Goal: Transaction & Acquisition: Purchase product/service

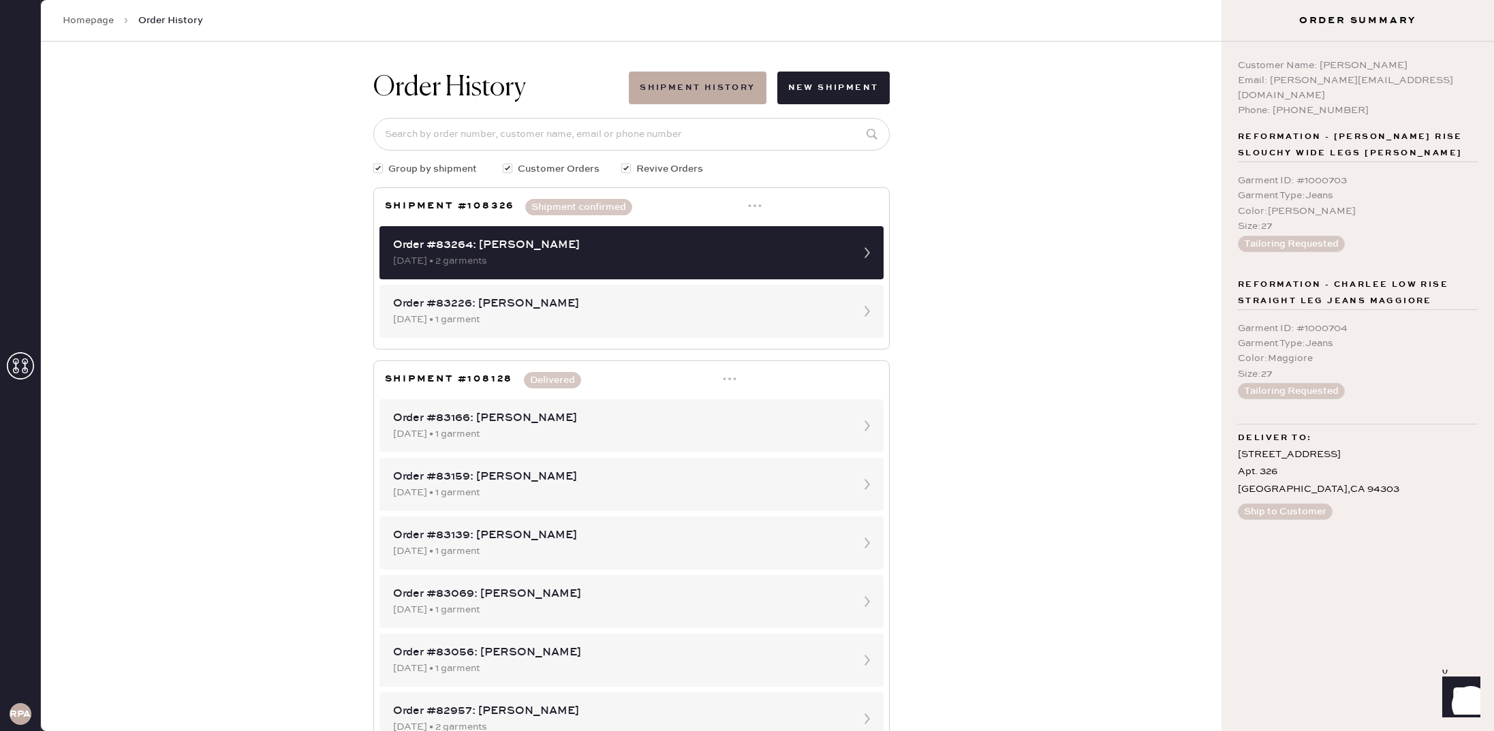
click at [107, 24] on link "Homepage" at bounding box center [88, 21] width 51 height 14
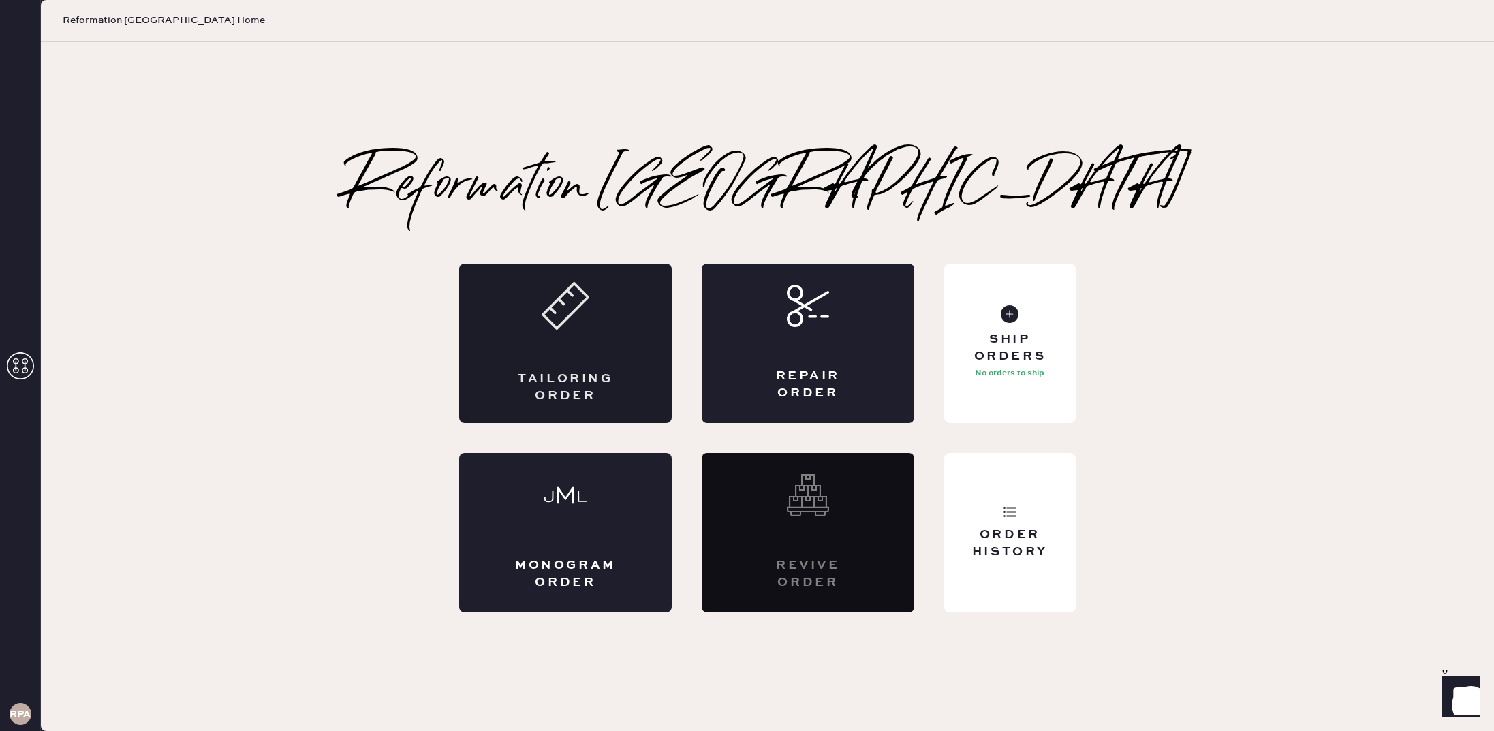
click at [584, 368] on div "Tailoring Order" at bounding box center [565, 343] width 212 height 159
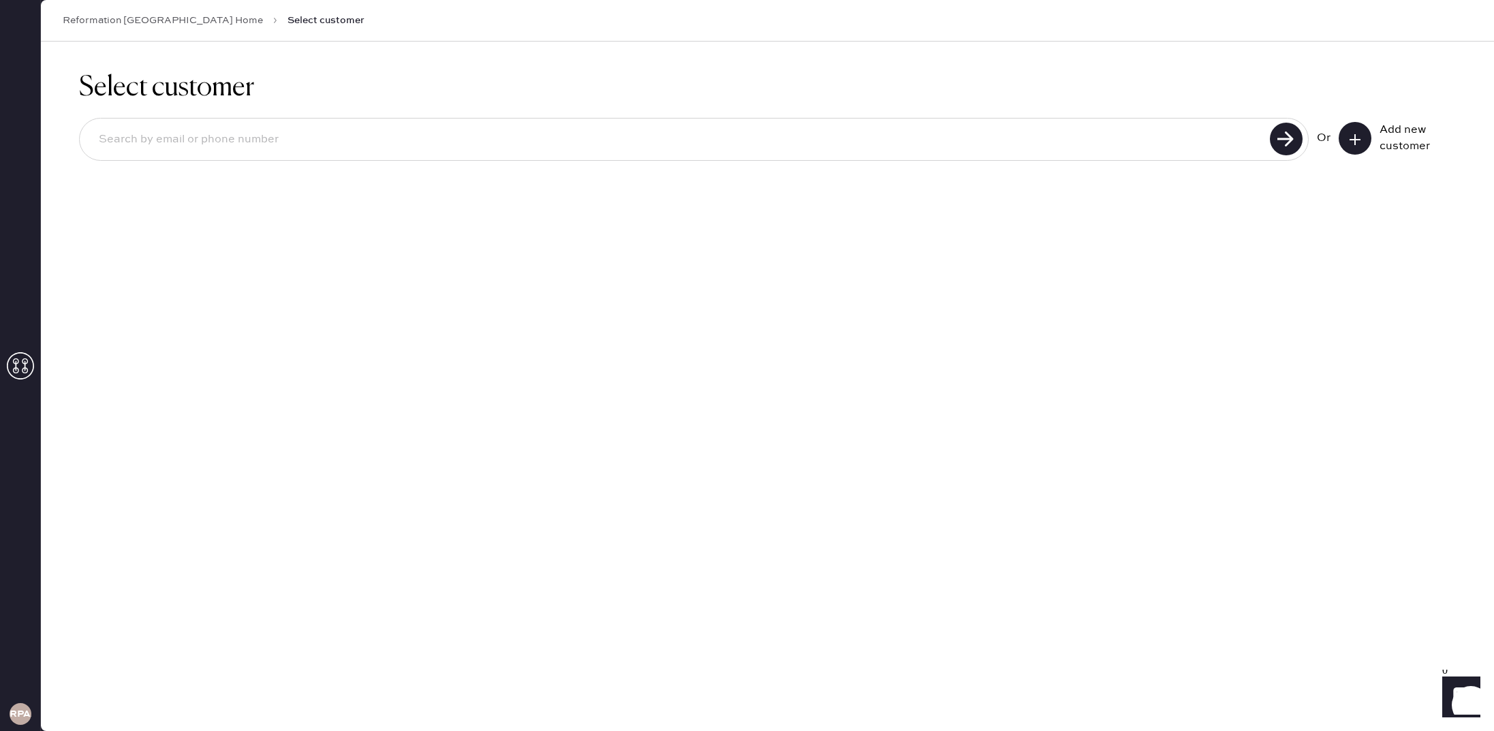
click at [1366, 138] on div "Add new customer" at bounding box center [1396, 138] width 117 height 33
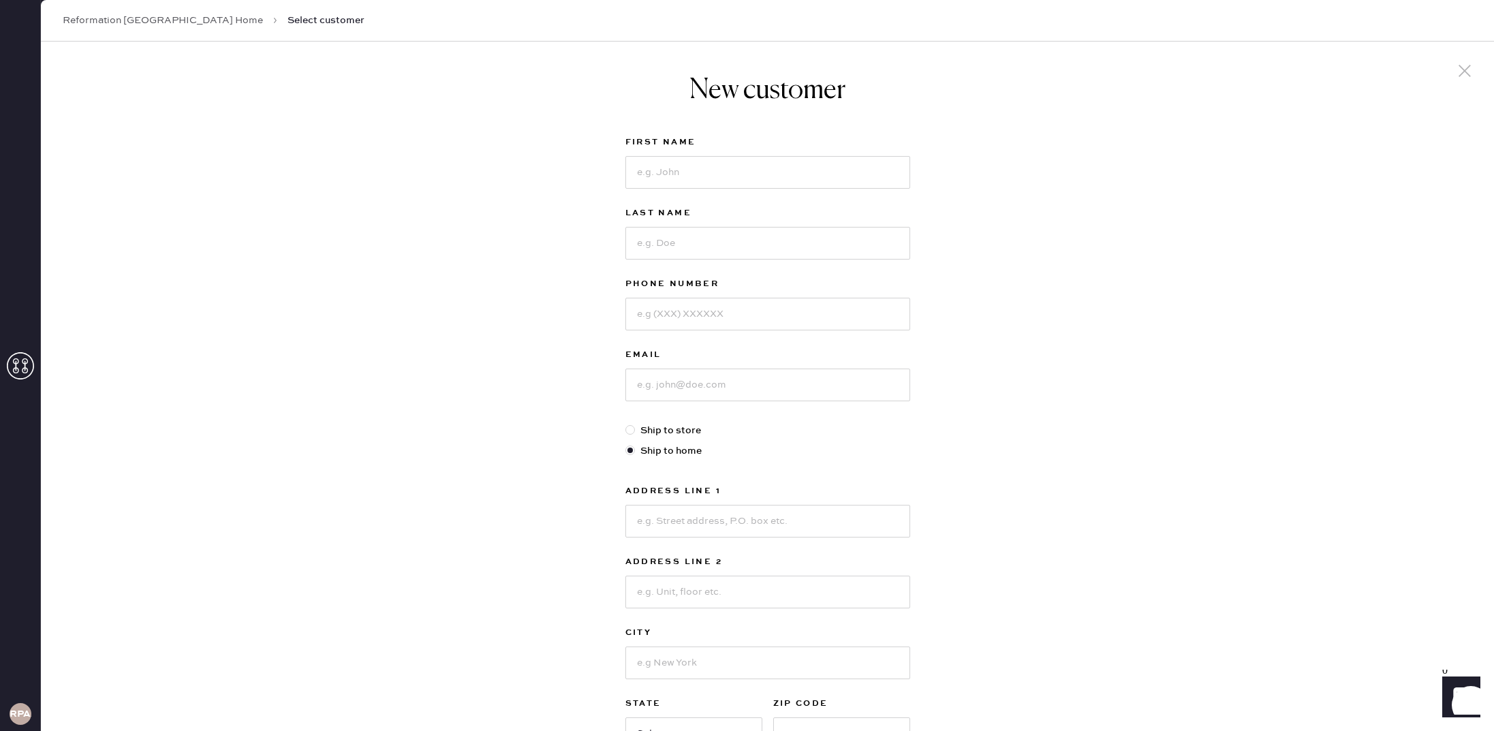
click at [1347, 142] on div "New customer First Name Last Name Phone Number Email Ship to store Ship to home…" at bounding box center [767, 464] width 1453 height 844
click at [812, 182] on input at bounding box center [767, 172] width 285 height 33
type input "[PERSON_NAME]"
type input "[EMAIL_ADDRESS][DOMAIN_NAME]"
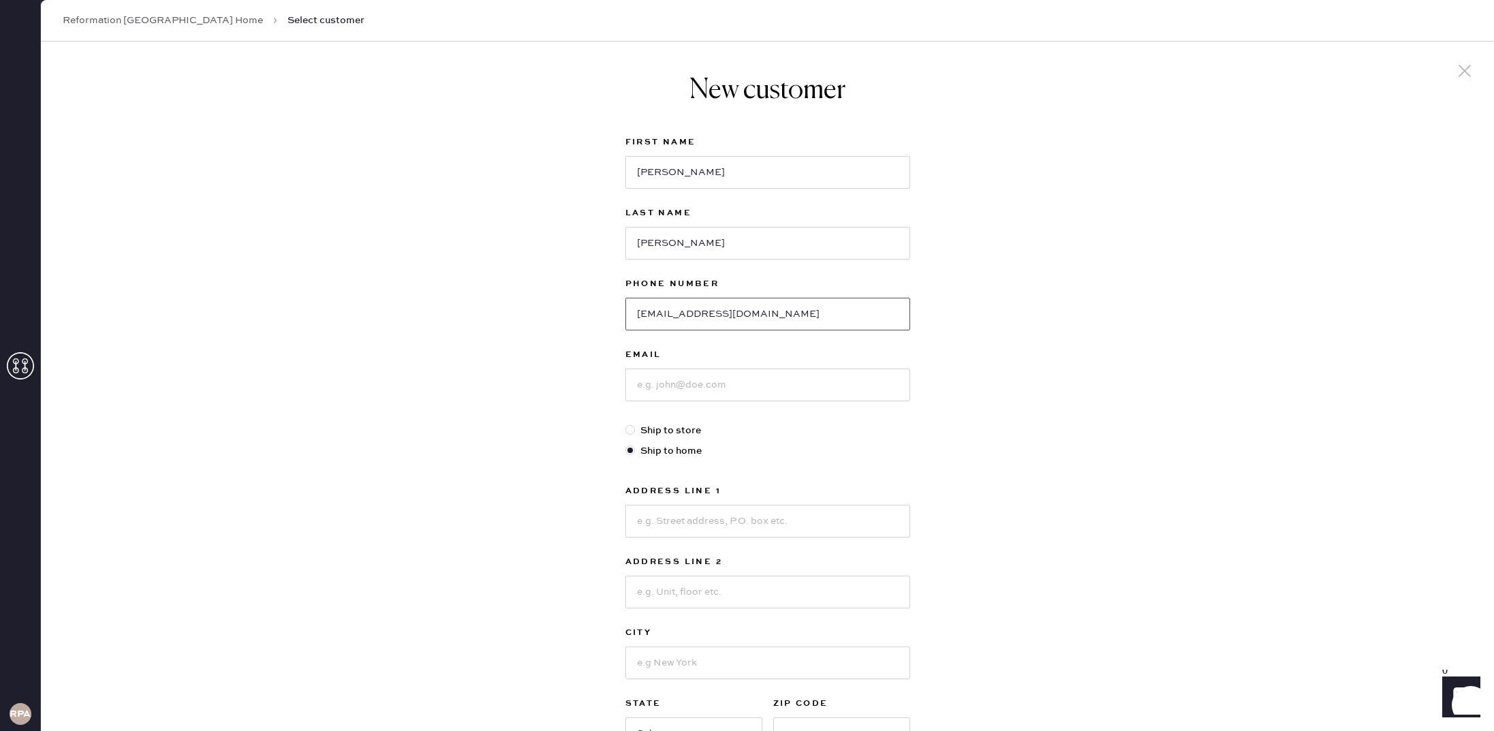
click at [783, 320] on input "[EMAIL_ADDRESS][DOMAIN_NAME]" at bounding box center [767, 314] width 285 height 33
click at [762, 374] on input at bounding box center [767, 384] width 285 height 33
paste input "[EMAIL_ADDRESS][DOMAIN_NAME]"
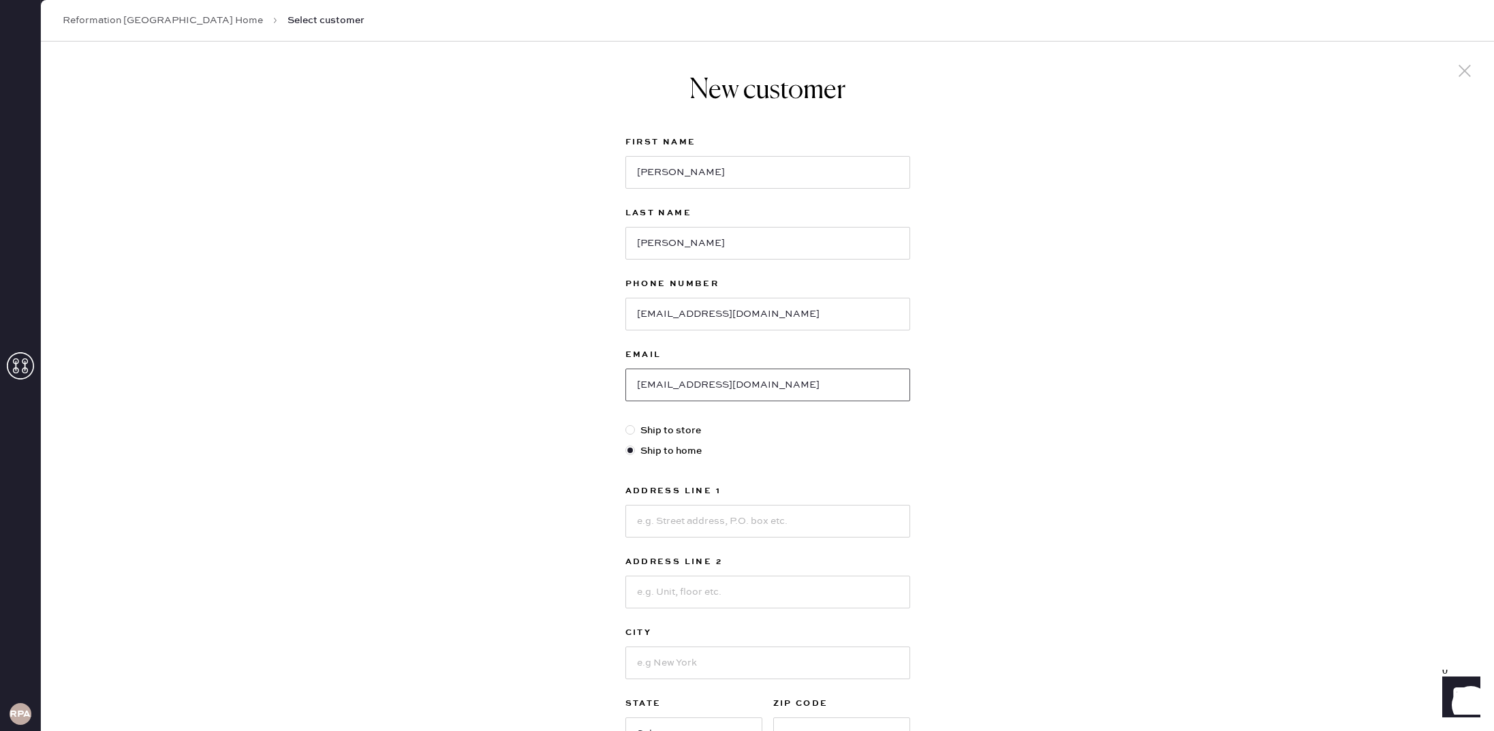
type input "[EMAIL_ADDRESS][DOMAIN_NAME]"
drag, startPoint x: 704, startPoint y: 298, endPoint x: 696, endPoint y: 326, distance: 28.4
click at [704, 299] on input "[EMAIL_ADDRESS][DOMAIN_NAME]" at bounding box center [767, 314] width 285 height 33
click at [695, 326] on input "[EMAIL_ADDRESS][DOMAIN_NAME]" at bounding box center [767, 314] width 285 height 33
click at [695, 325] on input "[EMAIL_ADDRESS][DOMAIN_NAME]" at bounding box center [767, 314] width 285 height 33
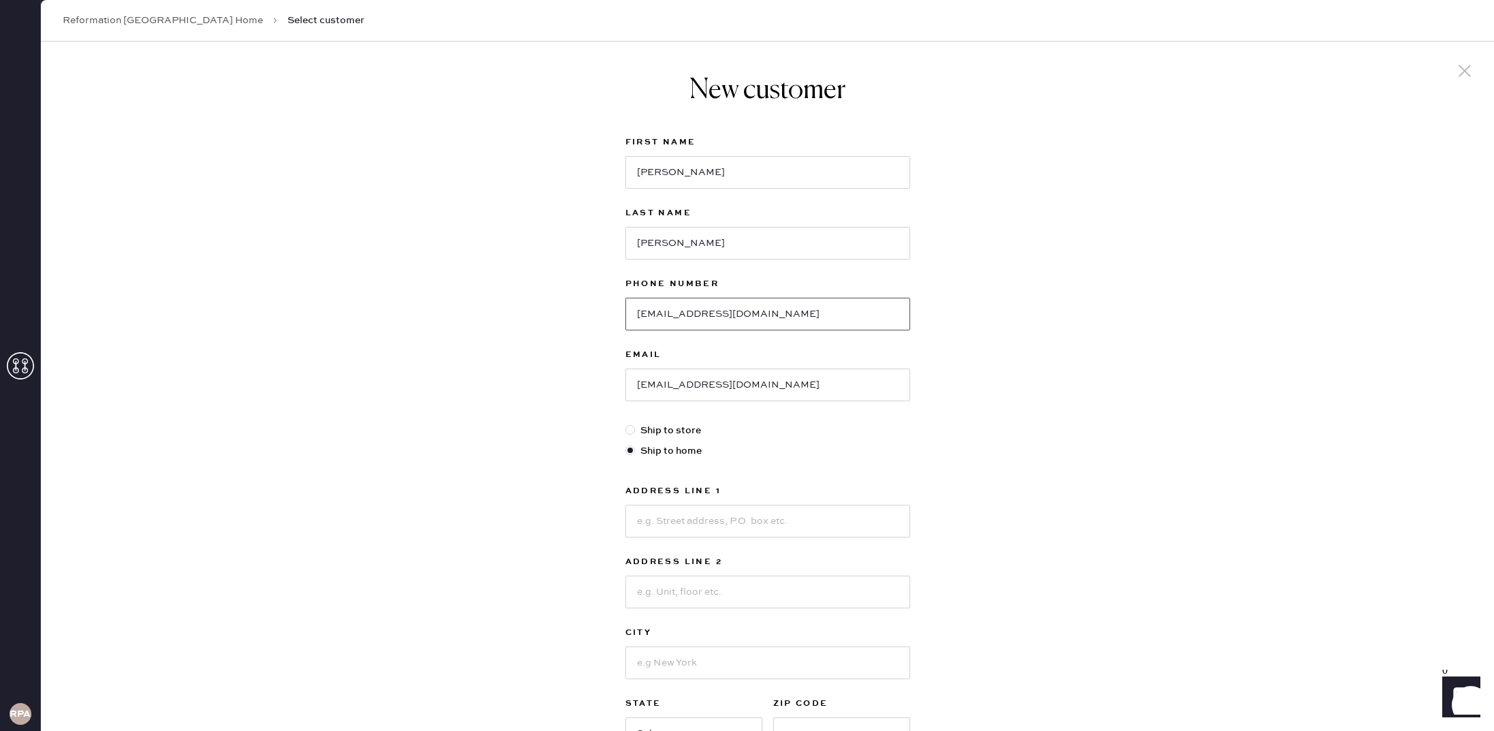
click at [695, 325] on input "[EMAIL_ADDRESS][DOMAIN_NAME]" at bounding box center [767, 314] width 285 height 33
click at [694, 325] on input "[EMAIL_ADDRESS][DOMAIN_NAME]" at bounding box center [767, 314] width 285 height 33
click at [695, 323] on input "[EMAIL_ADDRESS][DOMAIN_NAME]" at bounding box center [767, 314] width 285 height 33
click at [697, 319] on input "[EMAIL_ADDRESS][DOMAIN_NAME]" at bounding box center [767, 314] width 285 height 33
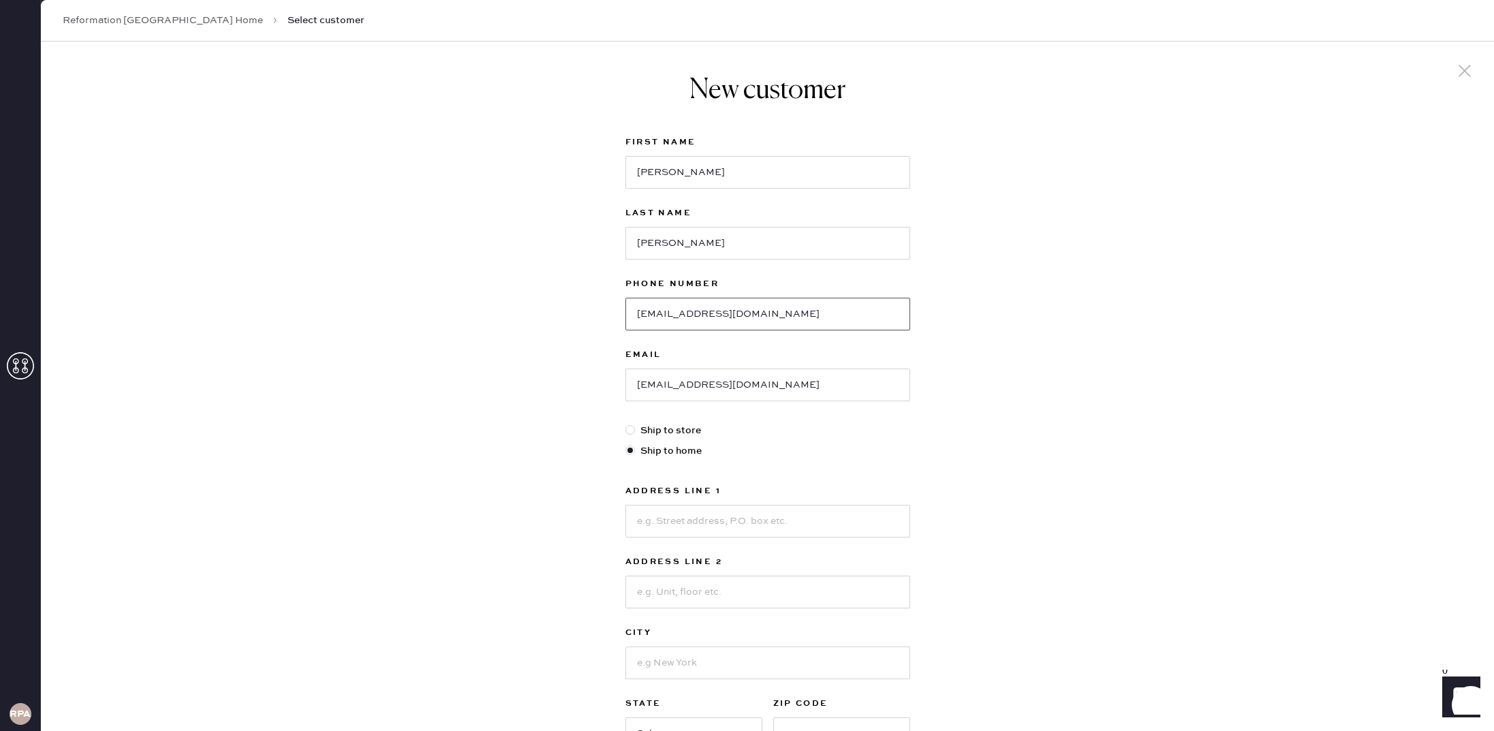
click at [697, 319] on input "[EMAIL_ADDRESS][DOMAIN_NAME]" at bounding box center [767, 314] width 285 height 33
type input "9084425567"
click at [674, 514] on input at bounding box center [767, 521] width 285 height 33
type input "[STREET_ADDRESS]"
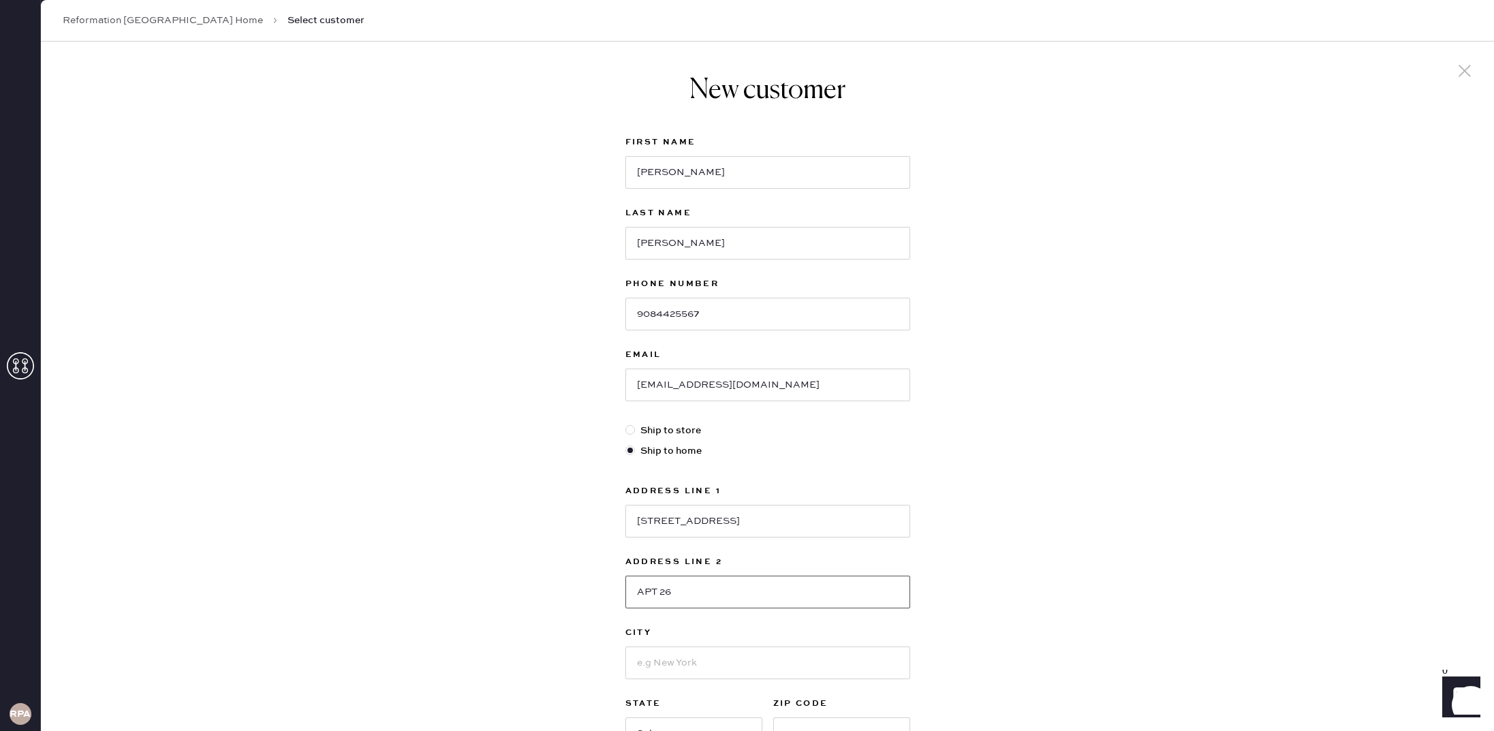
type input "Apt 26"
click at [686, 657] on input at bounding box center [767, 662] width 285 height 33
type input "l"
type input "[GEOGRAPHIC_DATA]"
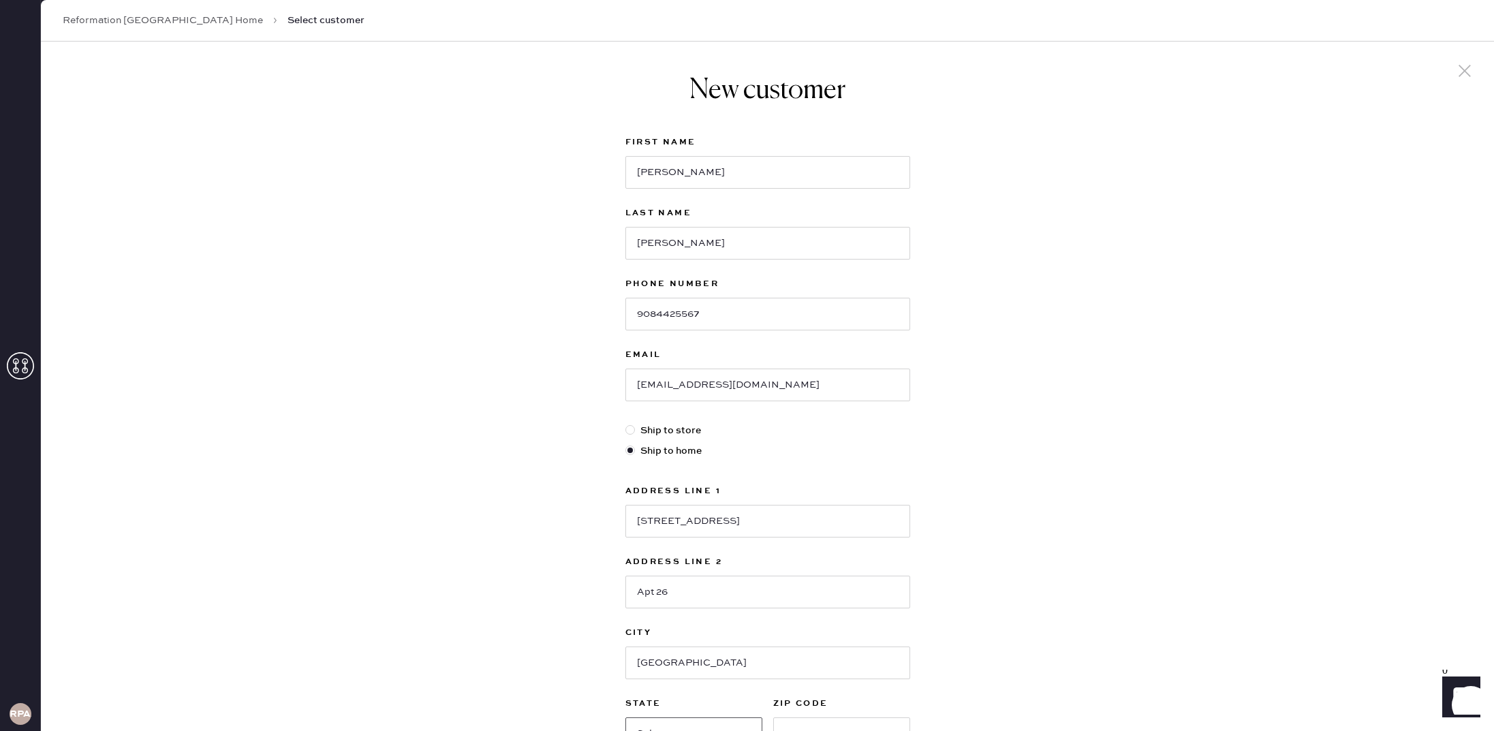
scroll to position [19, 0]
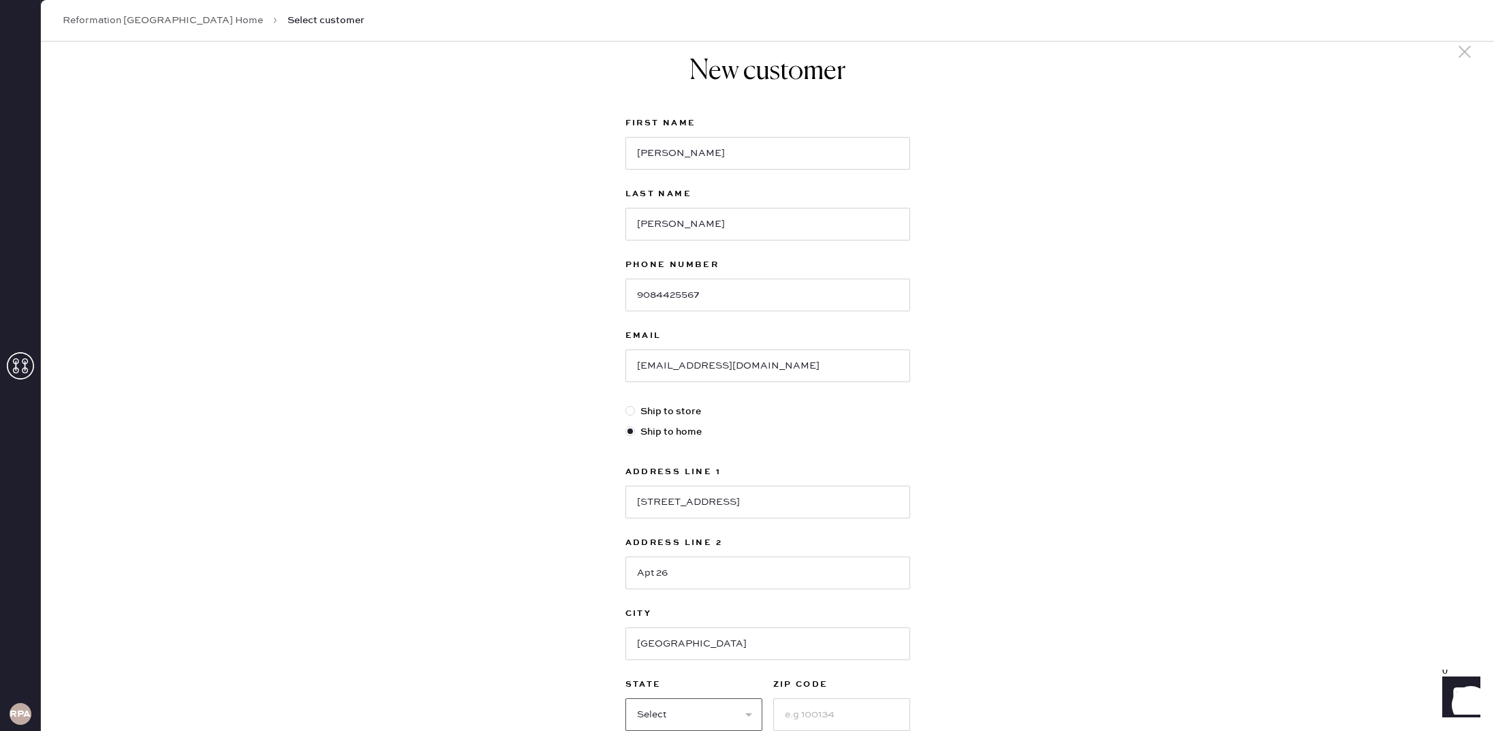
select select "CA"
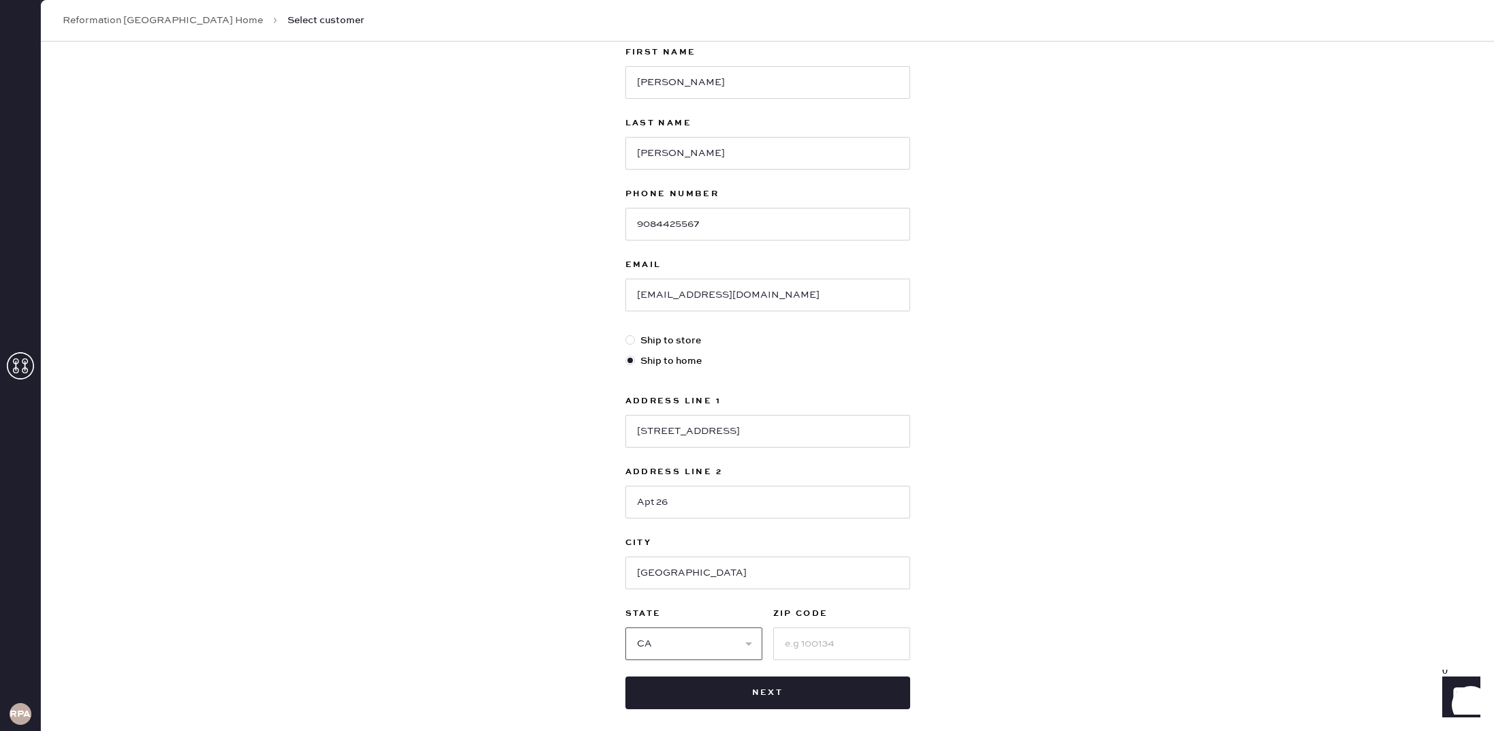
scroll to position [155, 0]
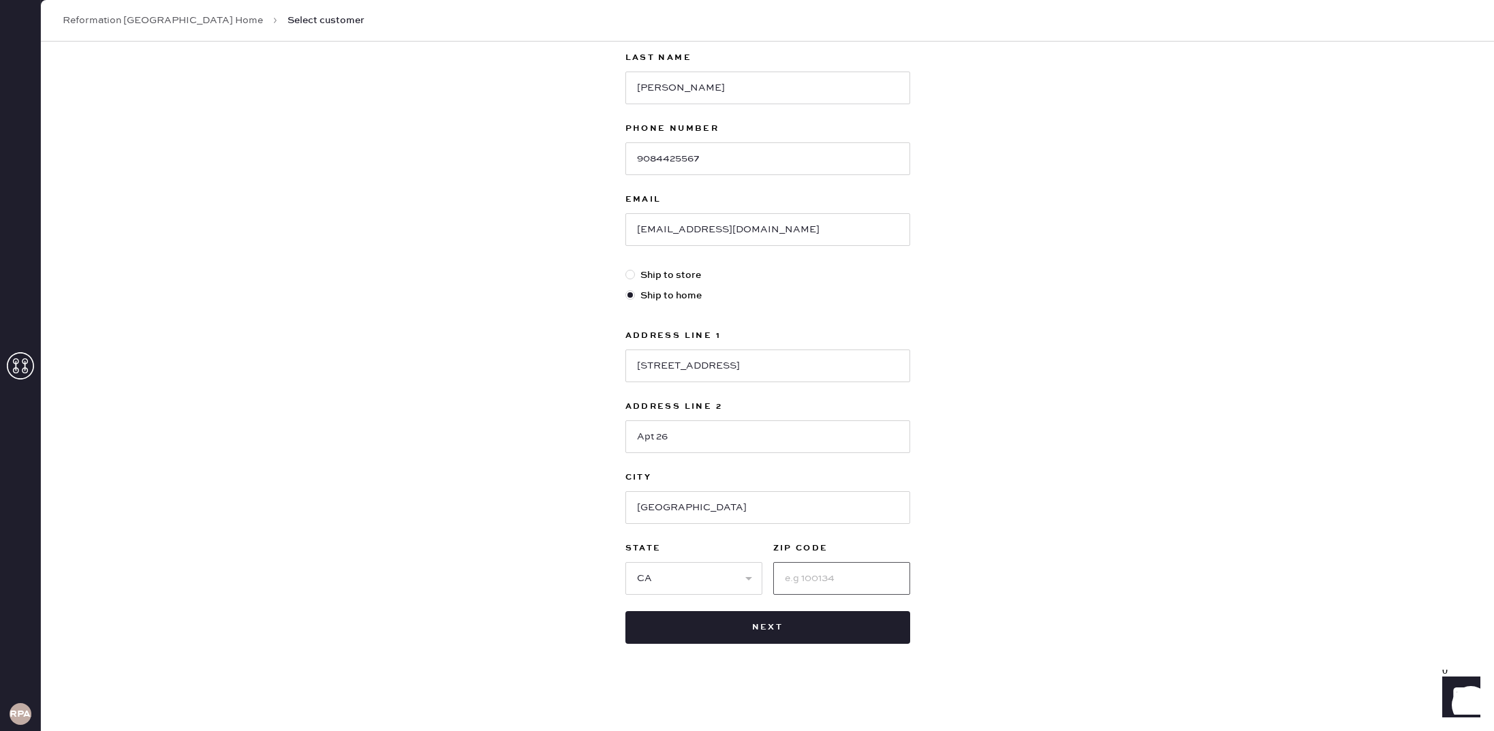
click at [813, 581] on input at bounding box center [841, 578] width 137 height 33
type input "94022"
drag, startPoint x: 847, startPoint y: 627, endPoint x: 847, endPoint y: 611, distance: 15.7
click at [847, 627] on button "Next" at bounding box center [767, 627] width 285 height 33
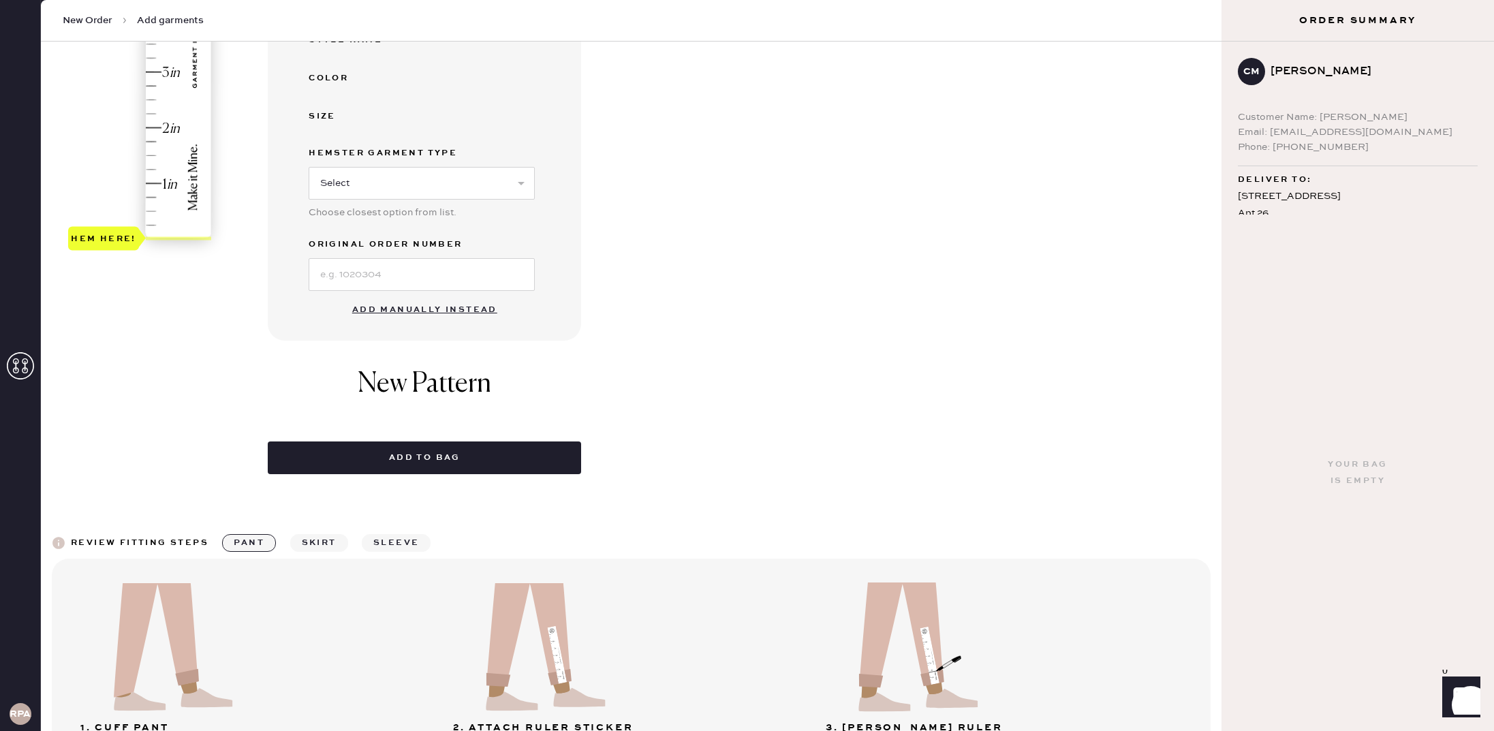
click at [397, 306] on button "Add manually instead" at bounding box center [424, 309] width 161 height 27
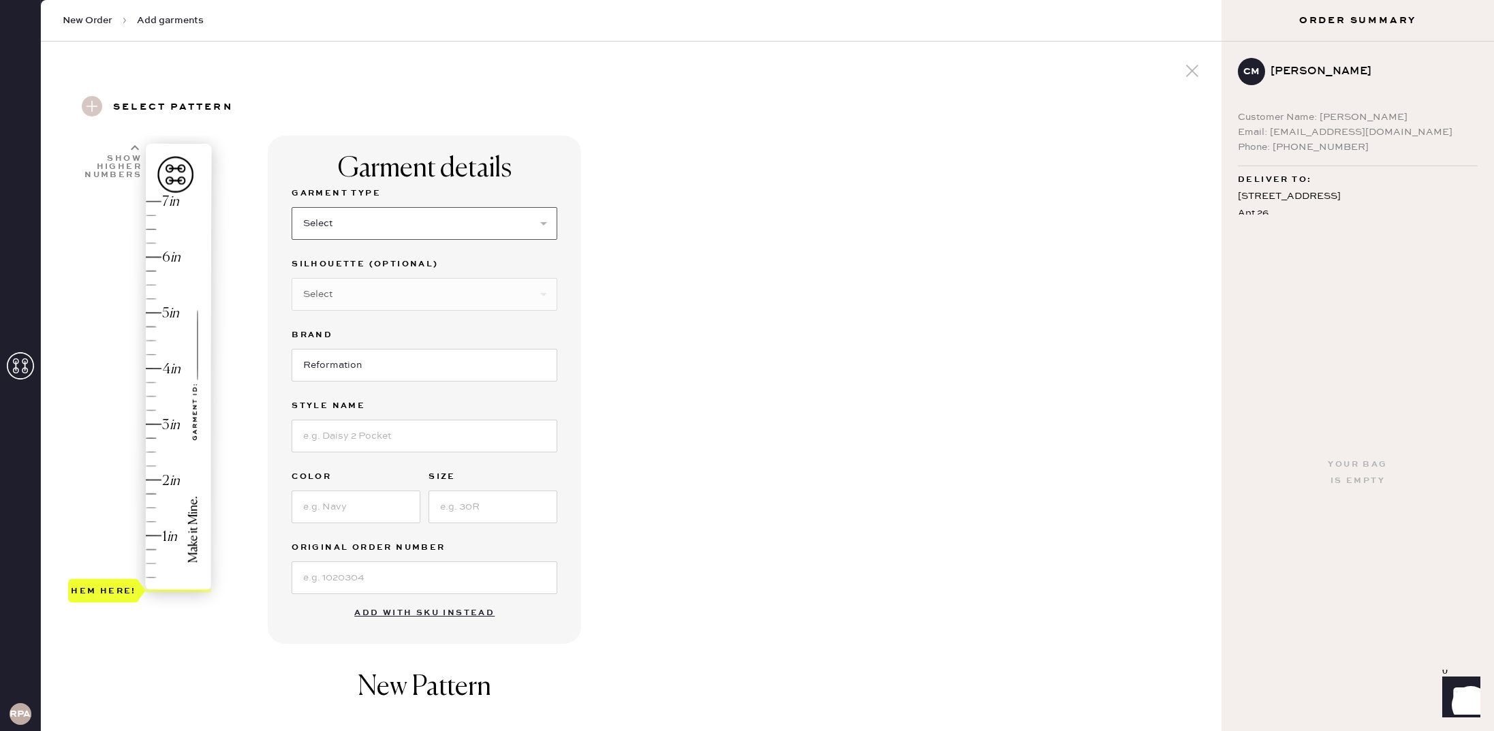
click at [390, 222] on select "Select Basic Skirt Jeans Leggings Pants Shorts Basic Sleeved Dress Basic Sleeve…" at bounding box center [424, 223] width 266 height 33
select select "2"
drag, startPoint x: 364, startPoint y: 378, endPoint x: 363, endPoint y: 390, distance: 11.6
click at [364, 378] on input "Reformation" at bounding box center [424, 365] width 266 height 33
click at [364, 440] on input at bounding box center [424, 436] width 266 height 33
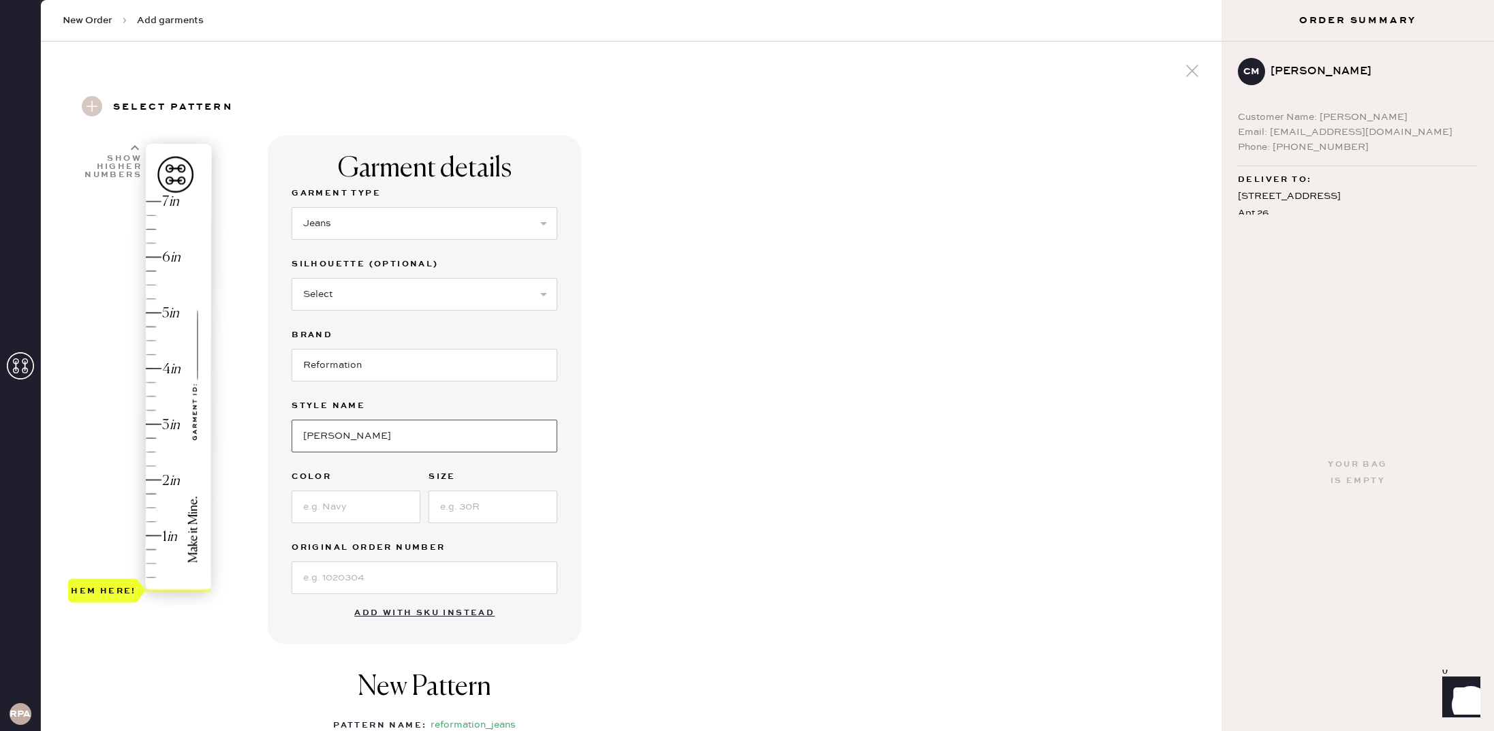
type input "[PERSON_NAME] High Rise Slouchy Wide Leg Jeans"
click at [349, 505] on input at bounding box center [355, 506] width 129 height 33
type input "Chesapeake Studded"
click at [505, 507] on input at bounding box center [492, 506] width 129 height 33
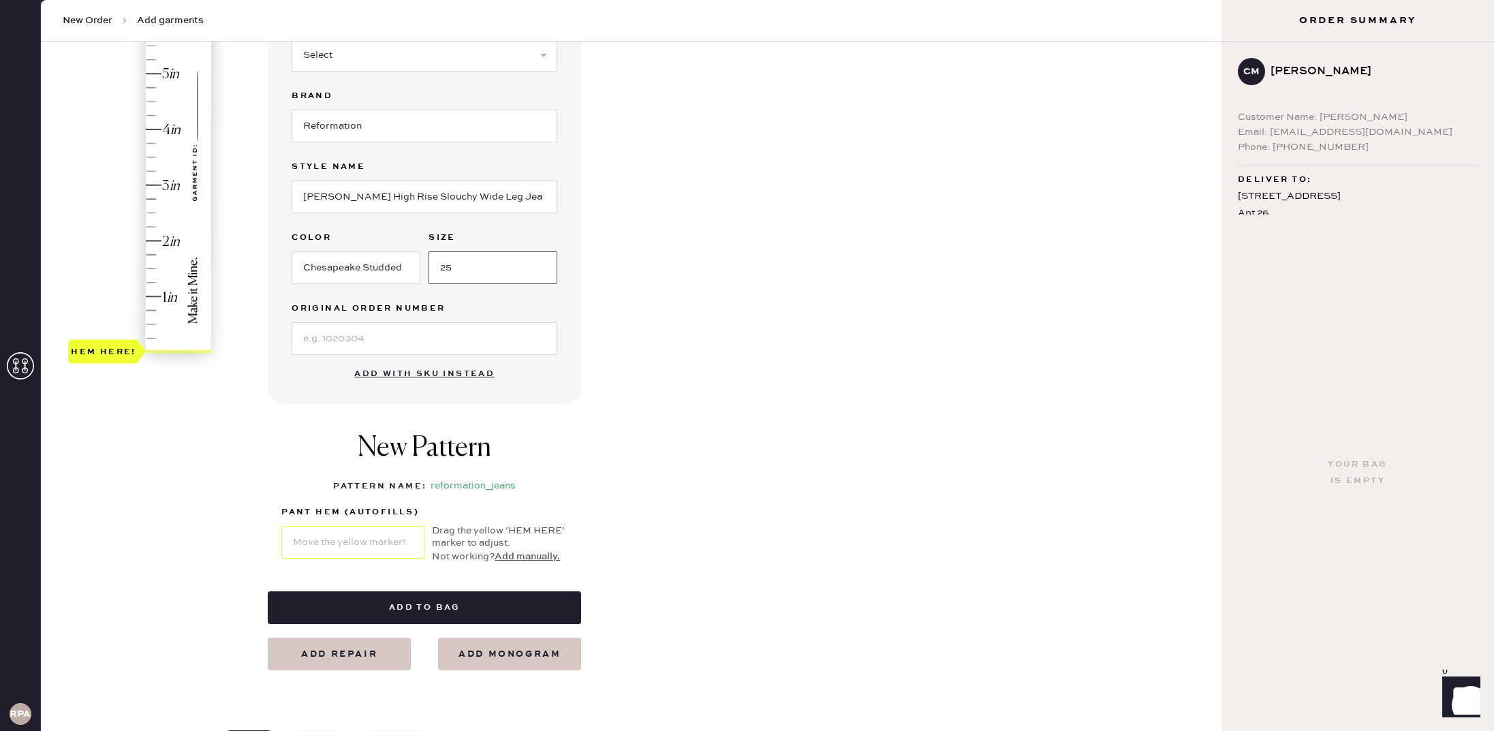
scroll to position [238, 0]
type input "25"
click at [153, 198] on div "Hem here!" at bounding box center [140, 158] width 145 height 402
type input "3.75"
click at [156, 142] on div "Hem here!" at bounding box center [140, 158] width 145 height 402
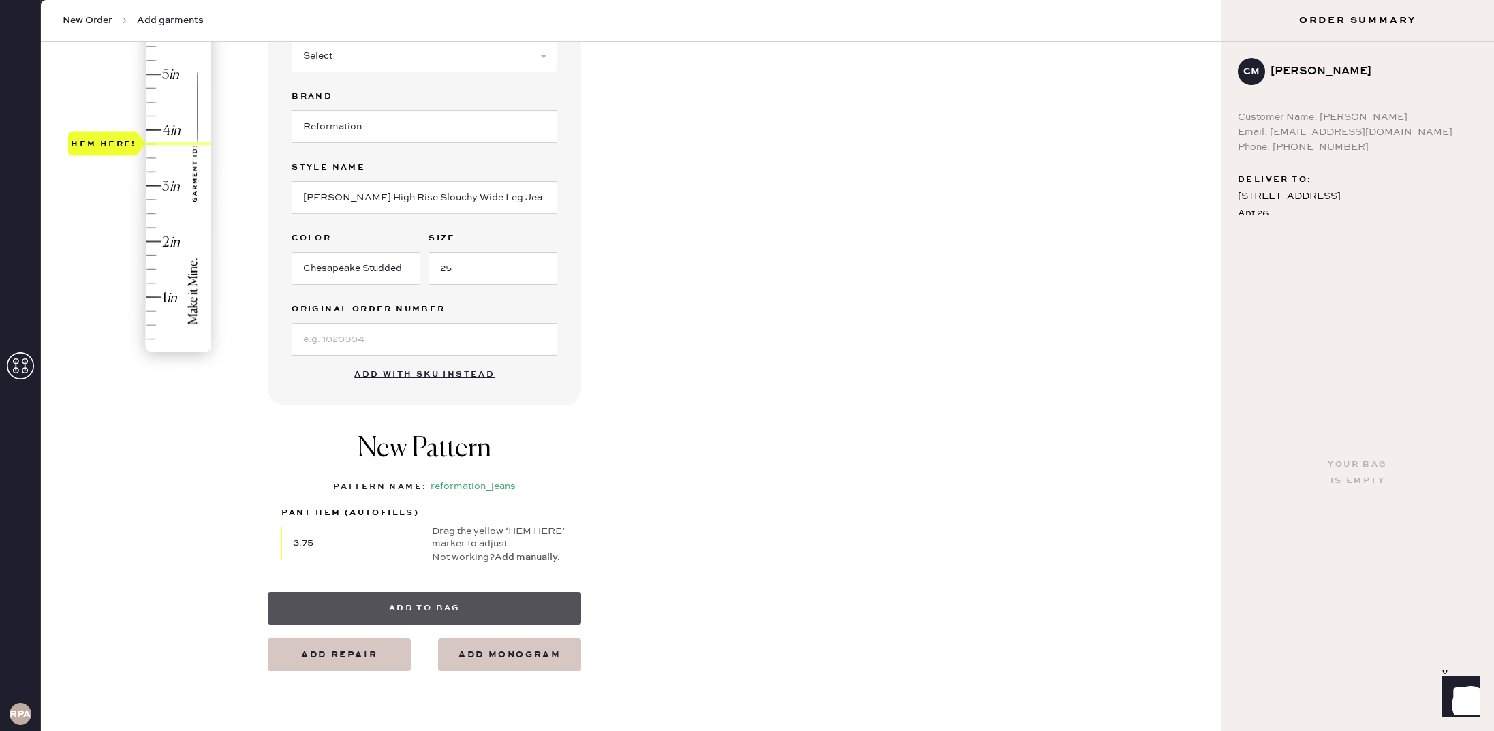
click at [349, 613] on button "Add to bag" at bounding box center [424, 608] width 313 height 33
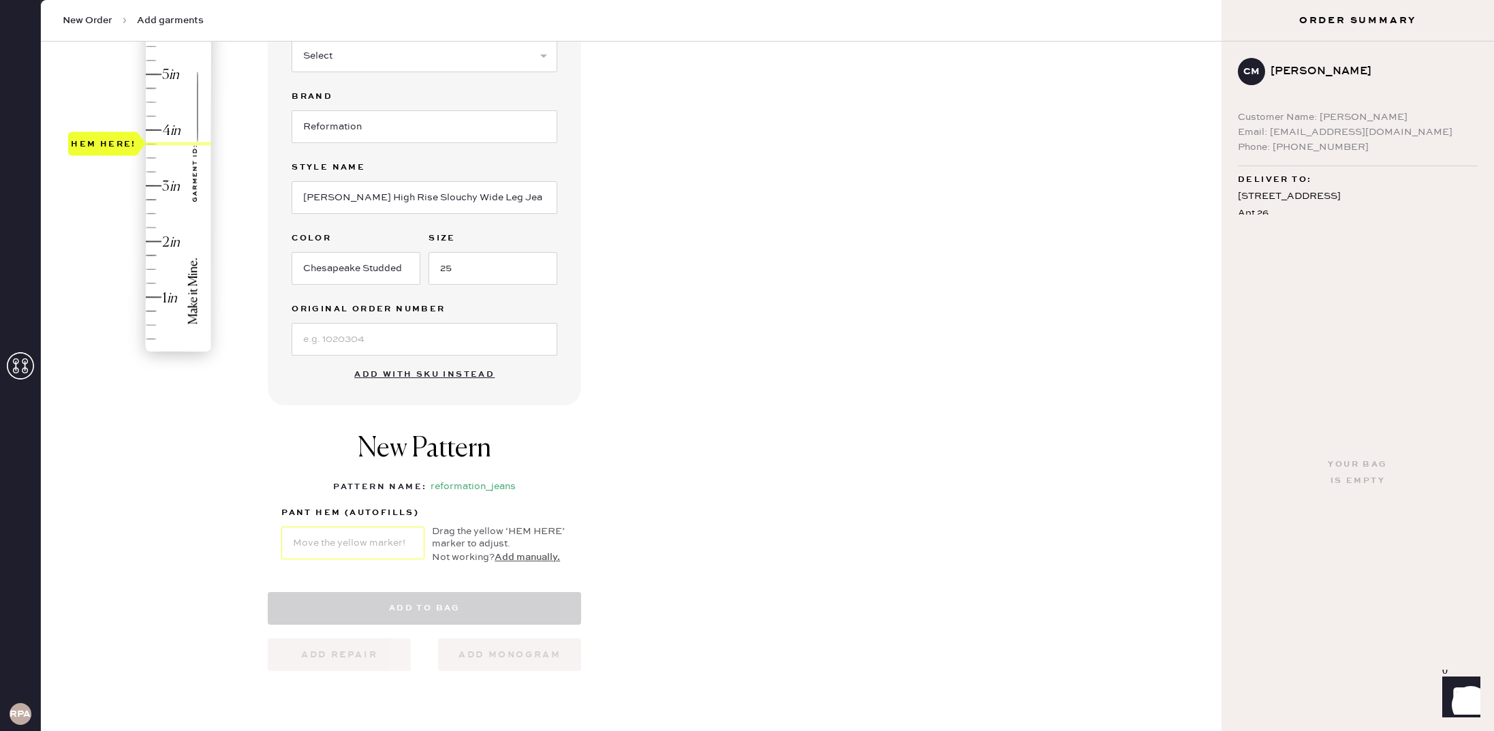
select select "2"
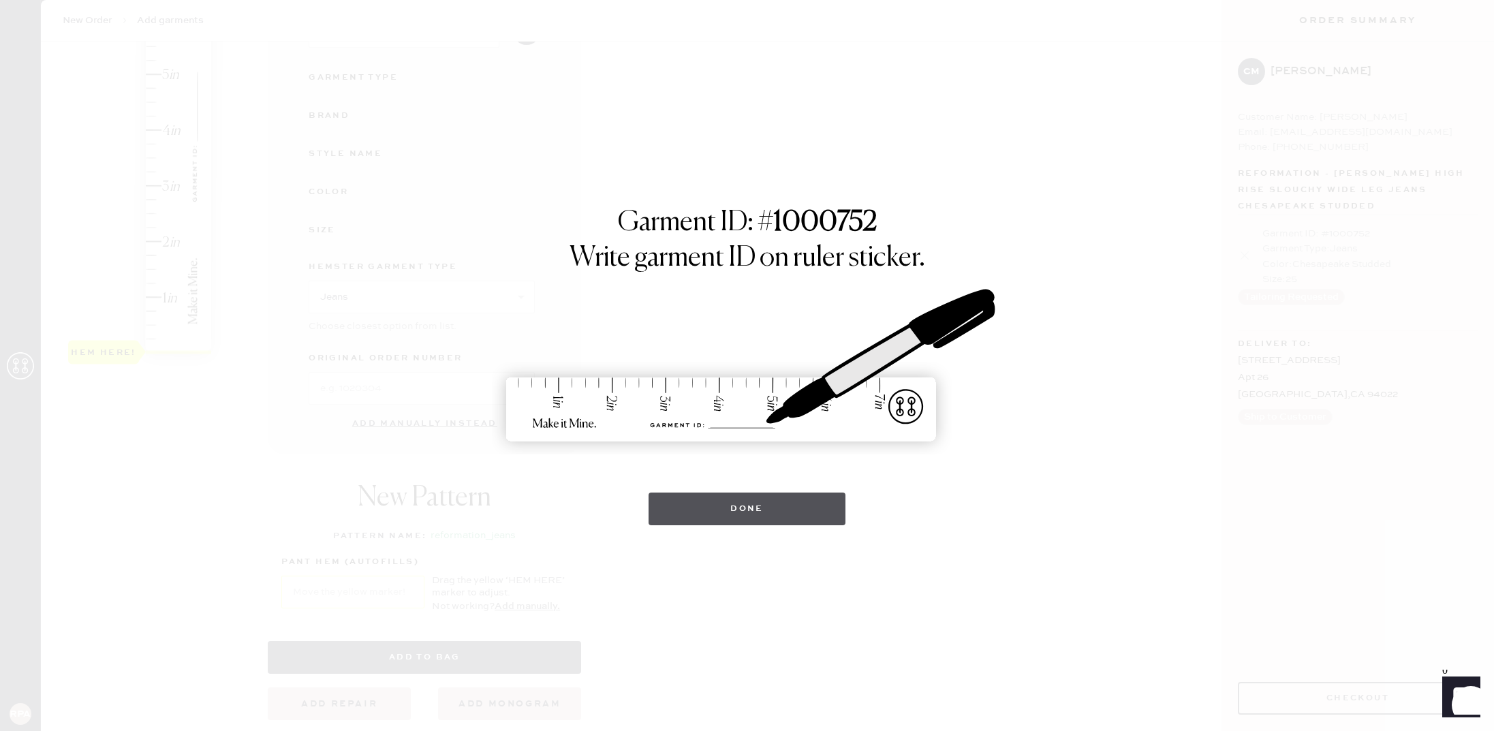
click at [664, 509] on button "Done" at bounding box center [746, 508] width 197 height 33
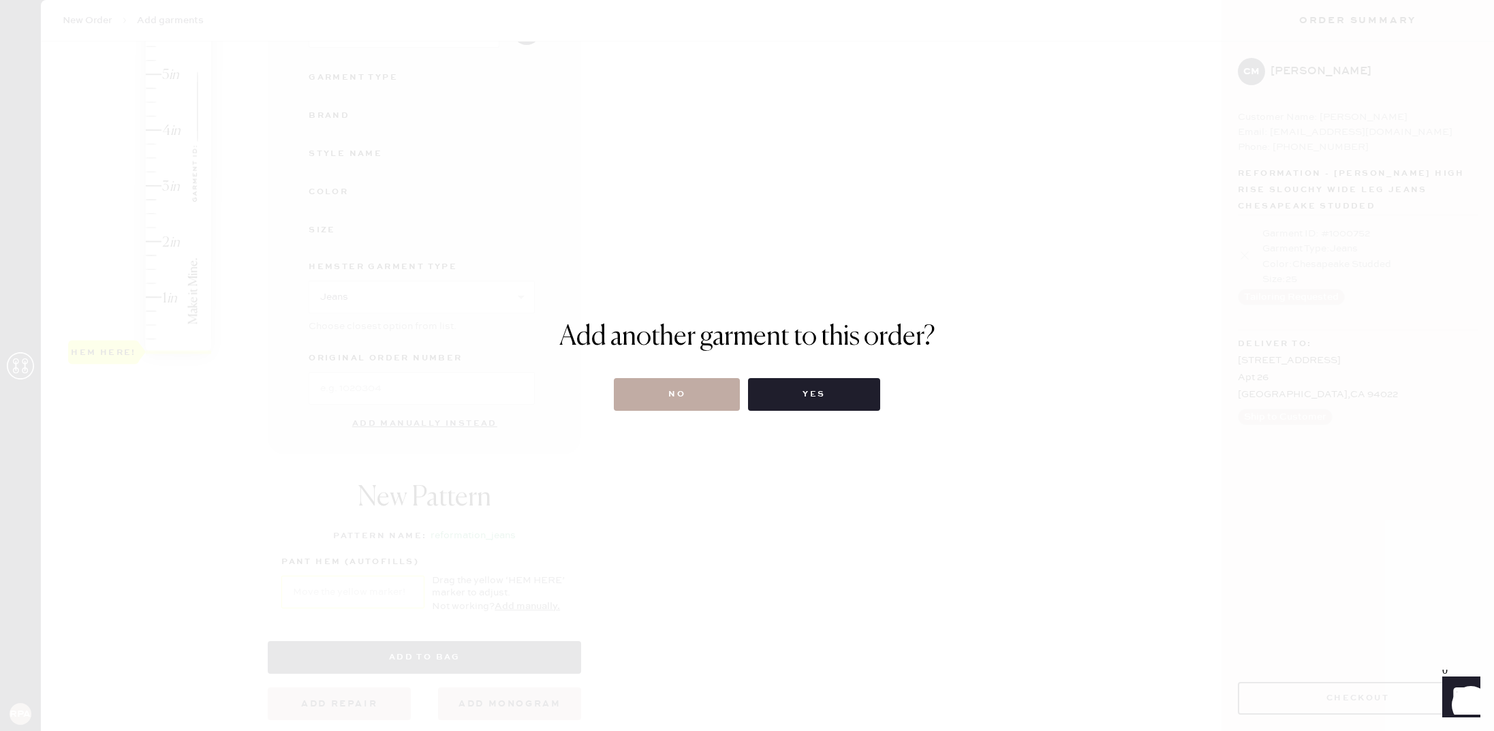
click at [682, 402] on button "No" at bounding box center [677, 394] width 126 height 33
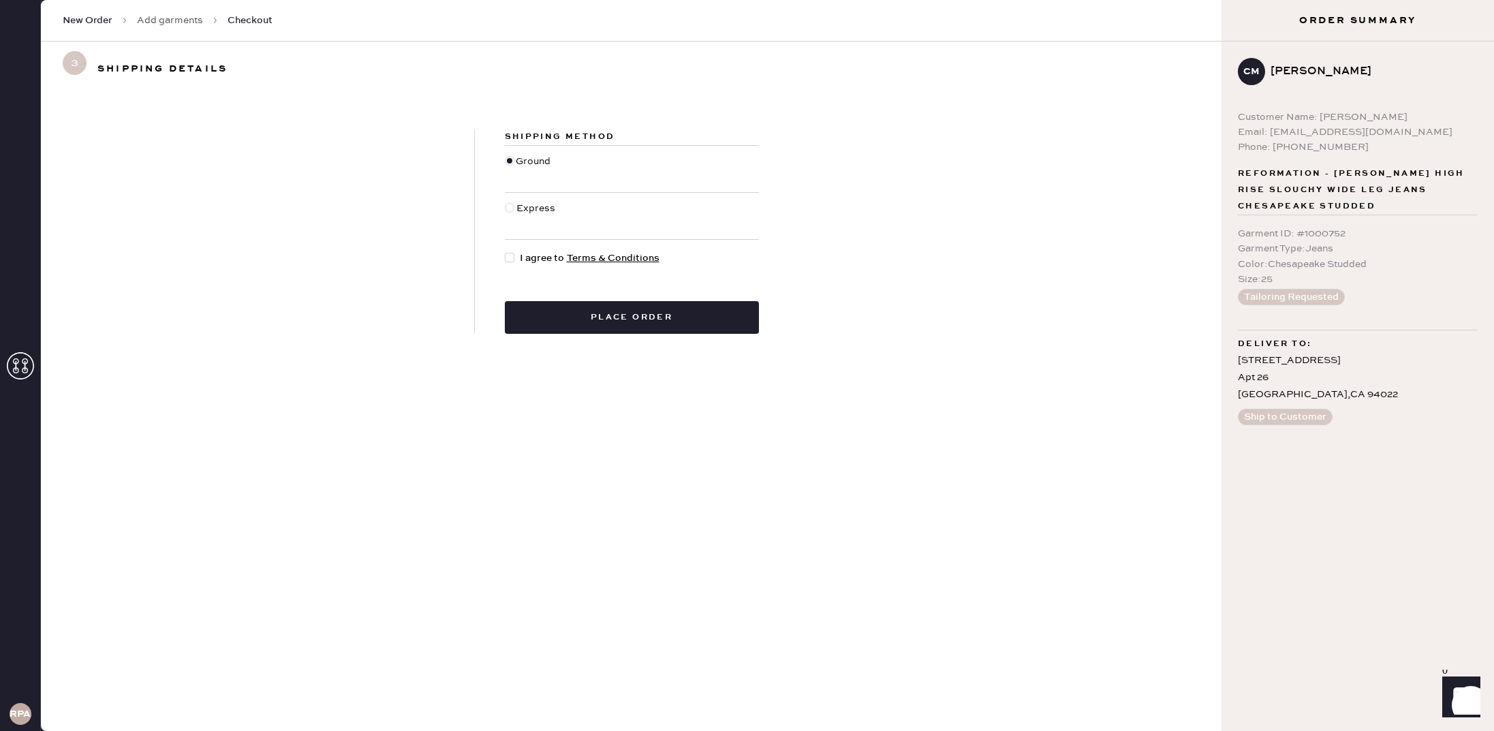
click at [526, 203] on div "Express" at bounding box center [537, 216] width 42 height 30
click at [505, 202] on input "Express" at bounding box center [505, 201] width 1 height 1
radio input "true"
drag, startPoint x: 526, startPoint y: 210, endPoint x: 522, endPoint y: 225, distance: 15.4
click at [526, 210] on div "Express" at bounding box center [537, 216] width 42 height 30
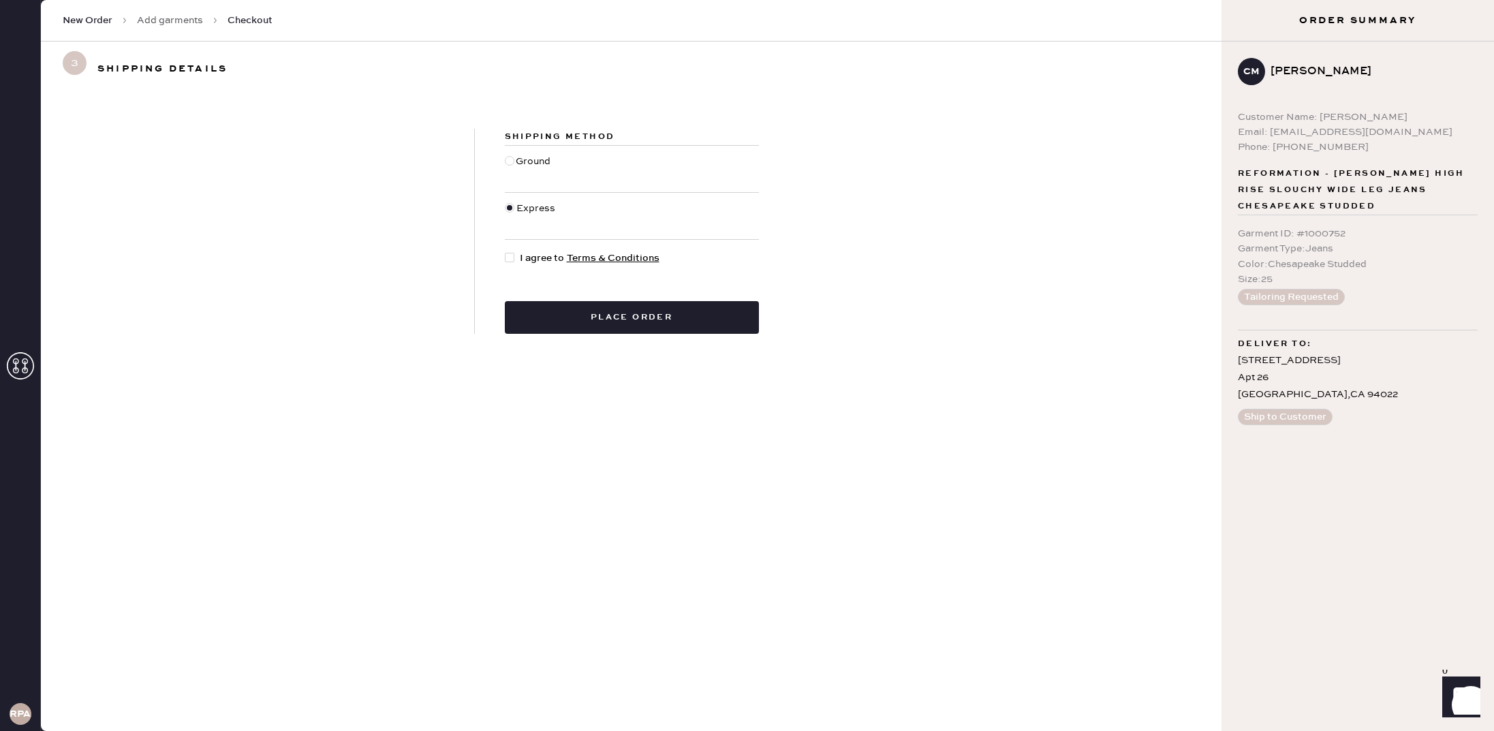
click at [505, 202] on input "Express" at bounding box center [505, 201] width 1 height 1
drag, startPoint x: 509, startPoint y: 252, endPoint x: 535, endPoint y: 287, distance: 43.7
click at [509, 253] on div at bounding box center [510, 258] width 10 height 10
click at [505, 251] on input "I agree to Terms & Conditions" at bounding box center [505, 251] width 1 height 1
checkbox input "true"
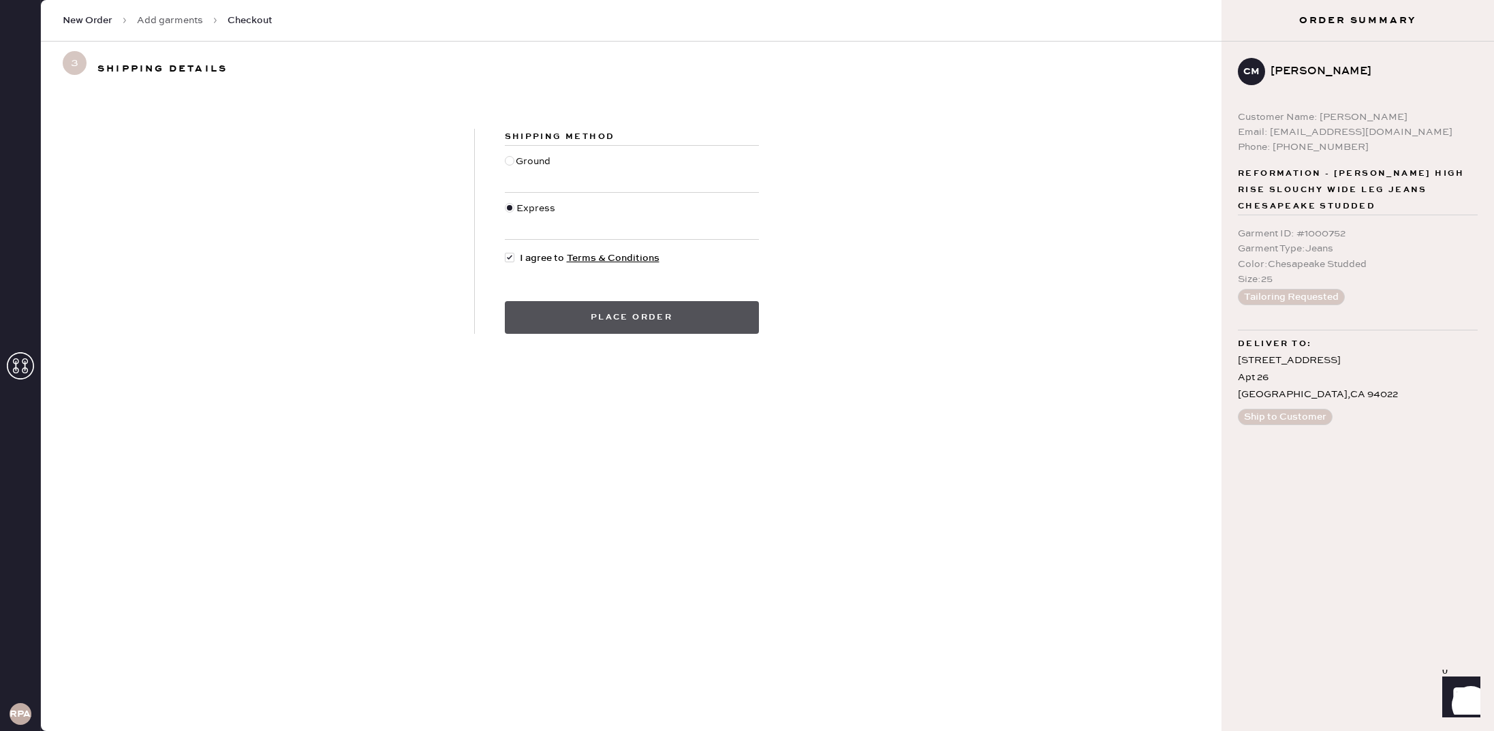
click at [557, 312] on button "Place order" at bounding box center [632, 317] width 254 height 33
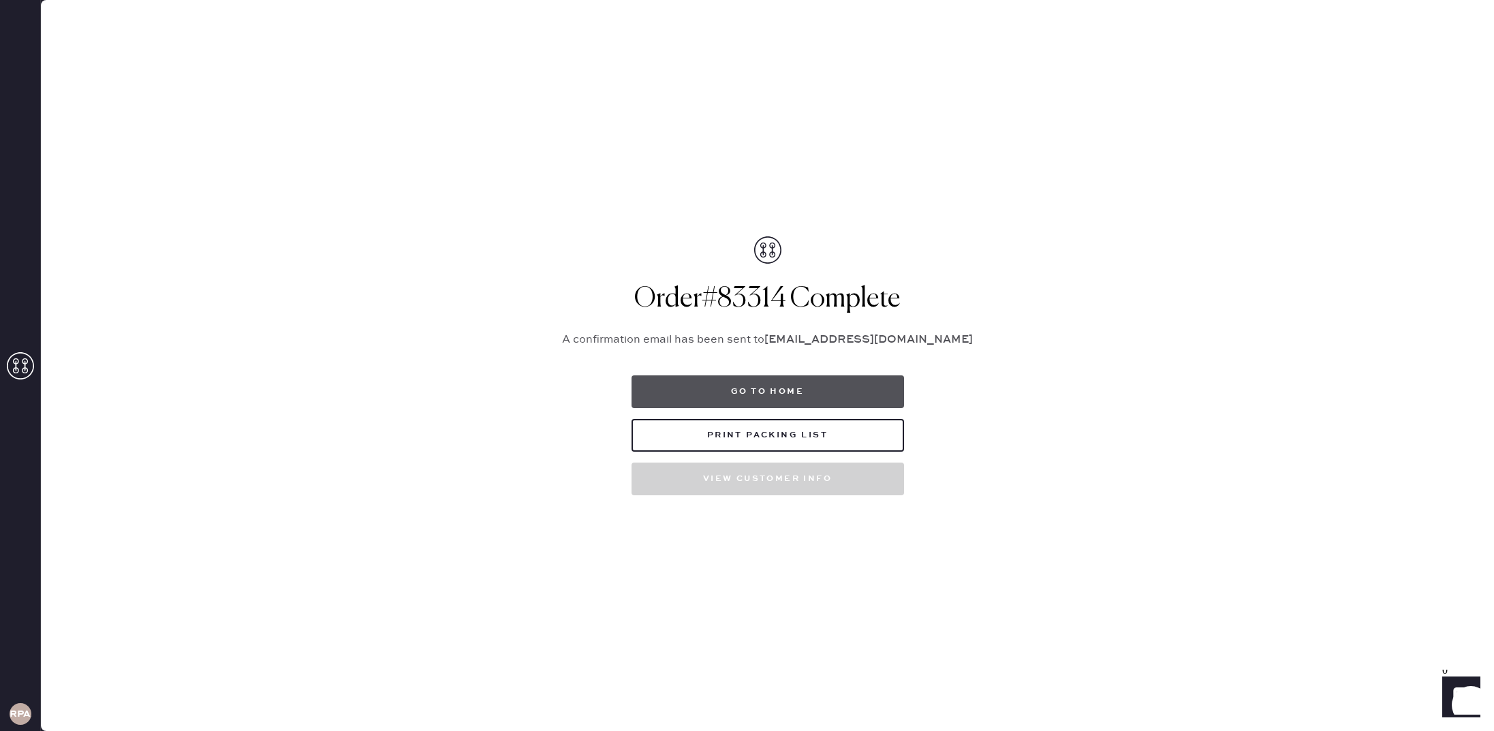
click at [743, 399] on button "Go to home" at bounding box center [767, 391] width 272 height 33
